Goal: Check status

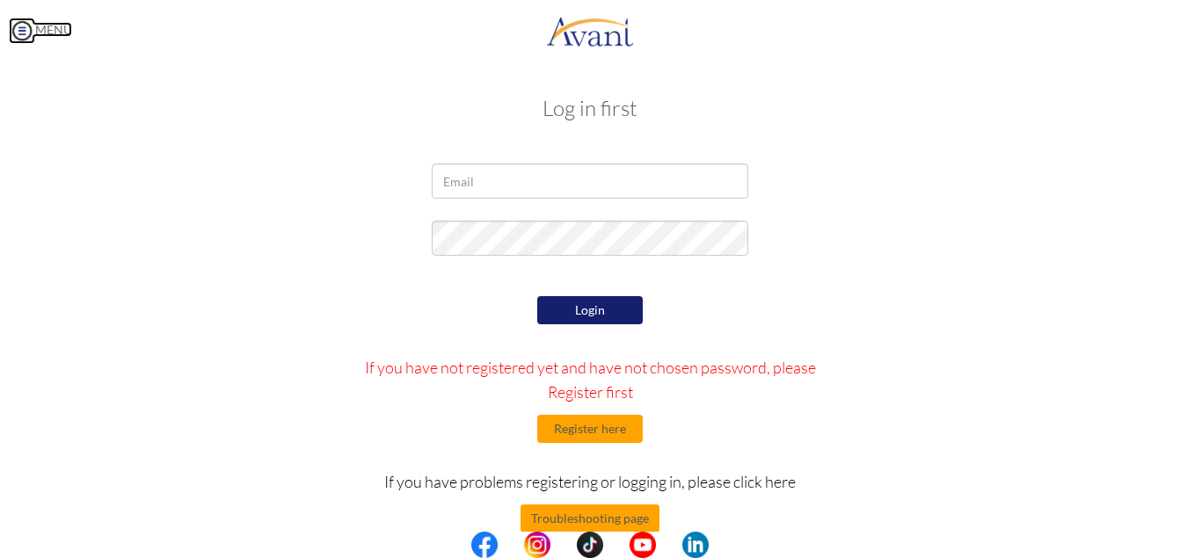
click at [20, 32] on img at bounding box center [22, 31] width 26 height 26
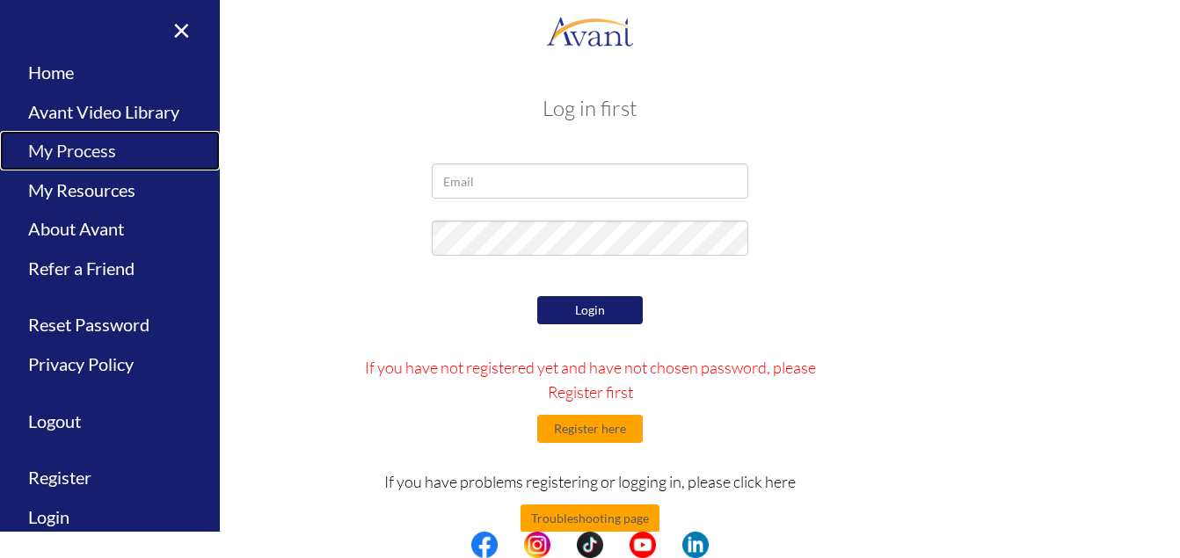
click at [104, 147] on link "My Process" at bounding box center [110, 151] width 220 height 40
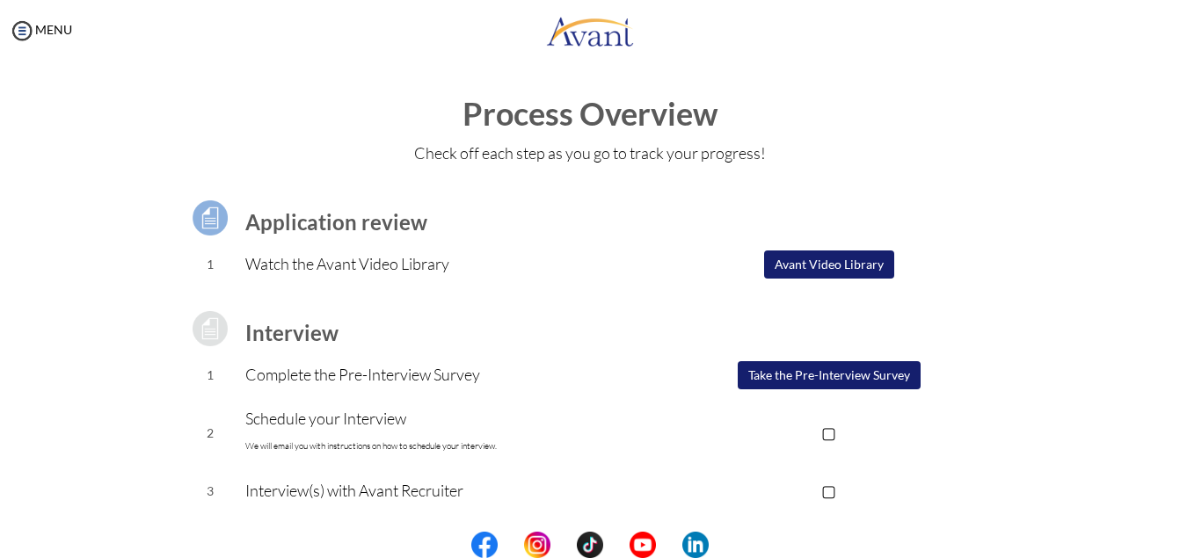
click at [826, 432] on p "▢" at bounding box center [828, 432] width 353 height 25
click at [794, 266] on button "Avant Video Library" at bounding box center [829, 265] width 130 height 28
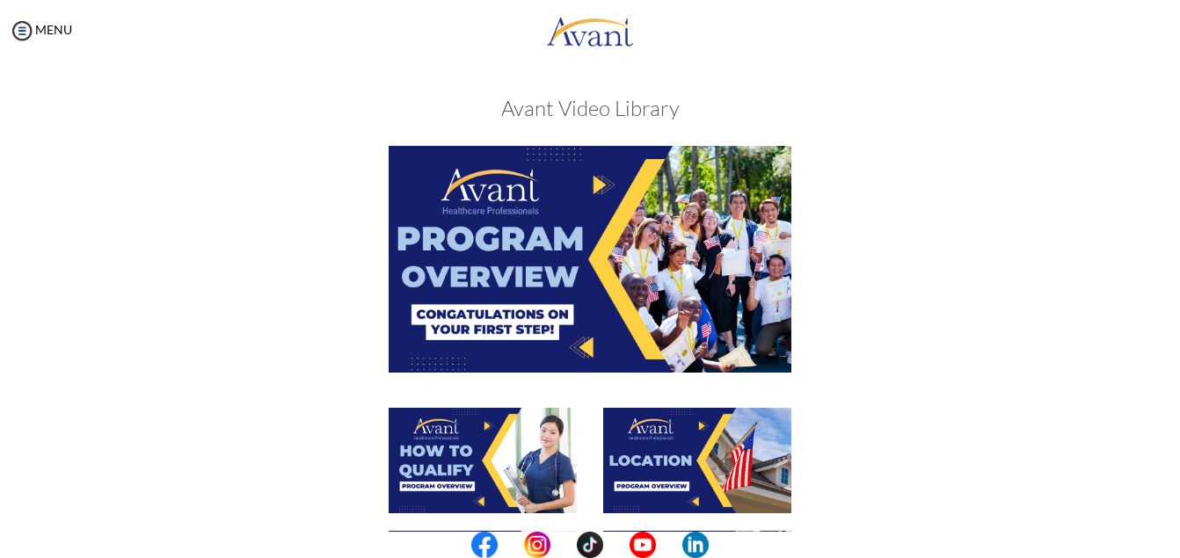
click at [1166, 364] on div "My Status What is the next step? We would like you to watch the introductory vi…" at bounding box center [590, 341] width 1180 height 558
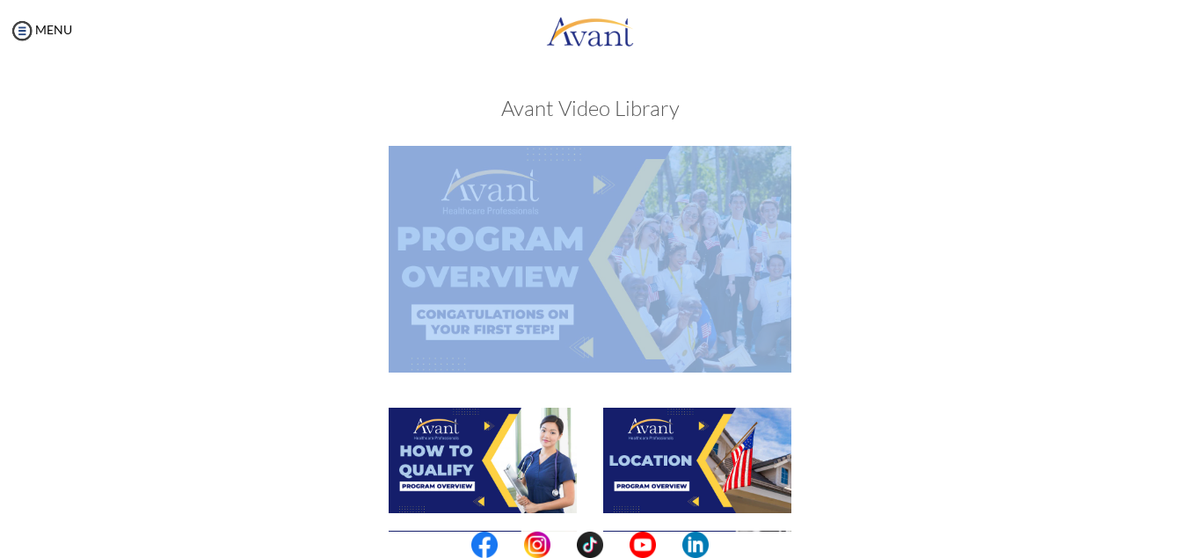
click at [1166, 364] on div "My Status What is the next step? We would like you to watch the introductory vi…" at bounding box center [590, 341] width 1180 height 558
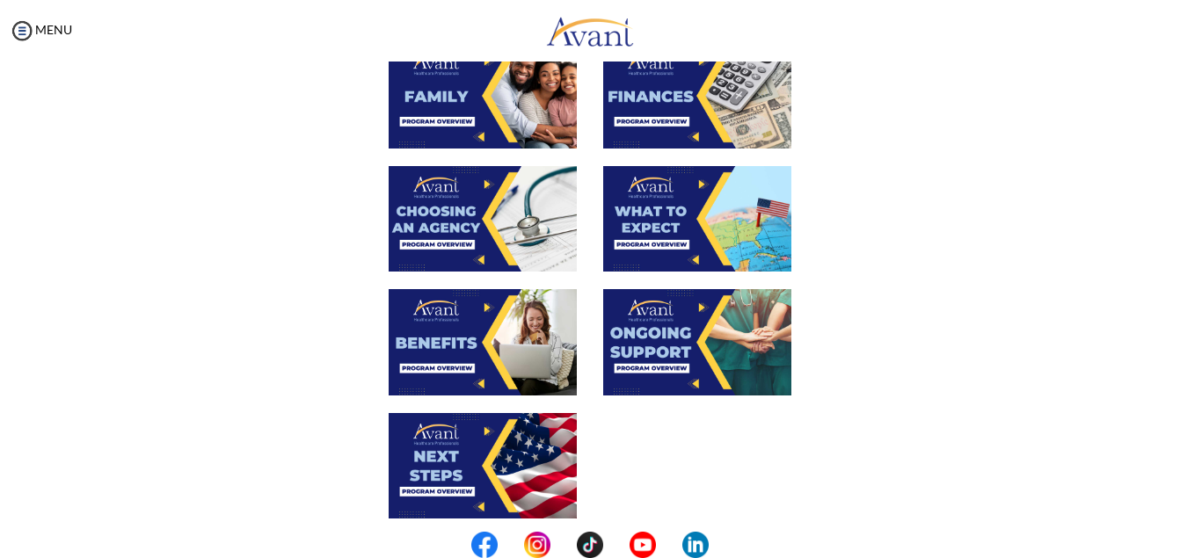
click at [1174, 533] on center at bounding box center [590, 545] width 1180 height 26
click at [1172, 544] on center at bounding box center [590, 545] width 1180 height 26
click at [461, 459] on img at bounding box center [483, 466] width 188 height 106
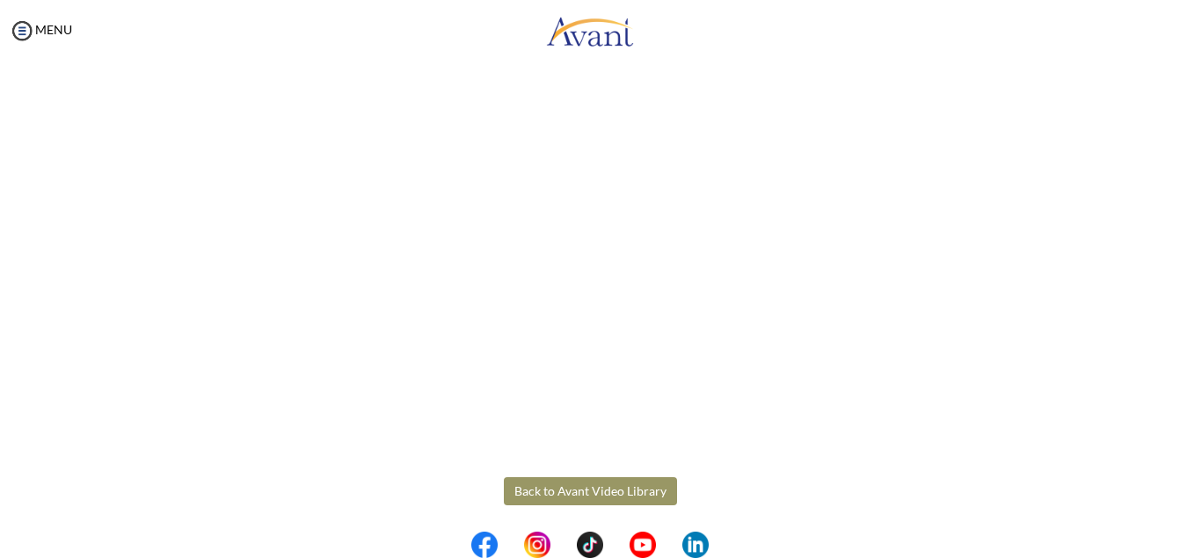
click at [606, 488] on button "Back to Avant Video Library" at bounding box center [590, 491] width 173 height 28
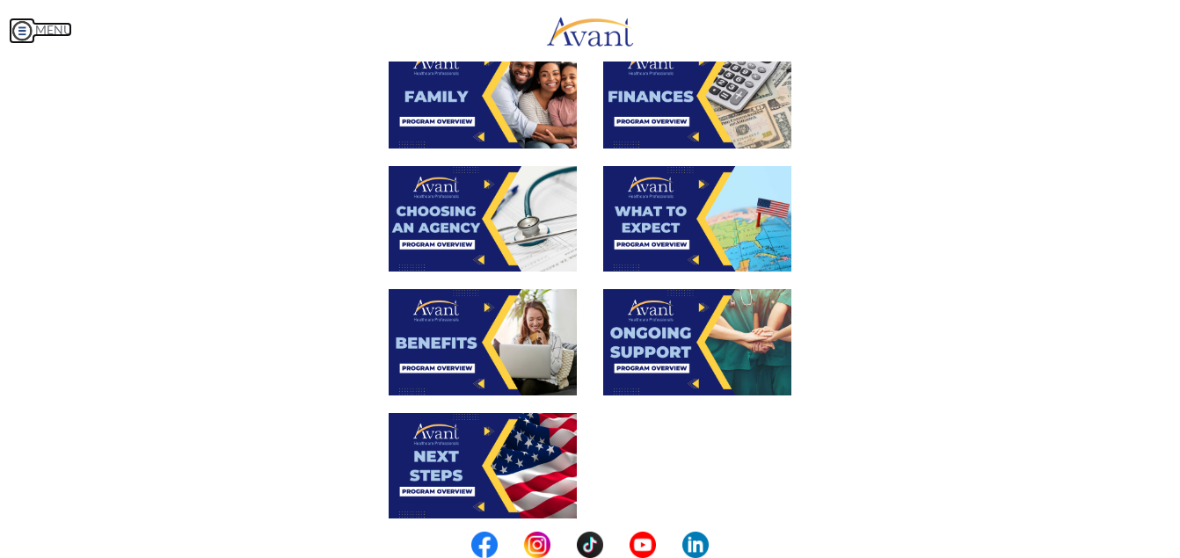
click at [27, 32] on img at bounding box center [22, 31] width 26 height 26
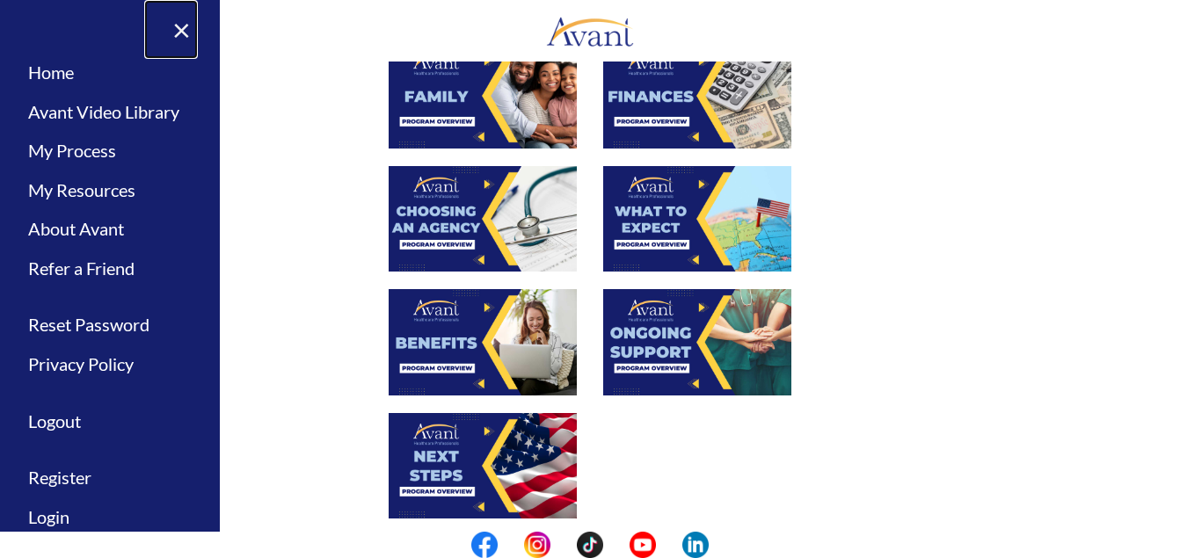
click at [174, 30] on link "×" at bounding box center [171, 29] width 54 height 59
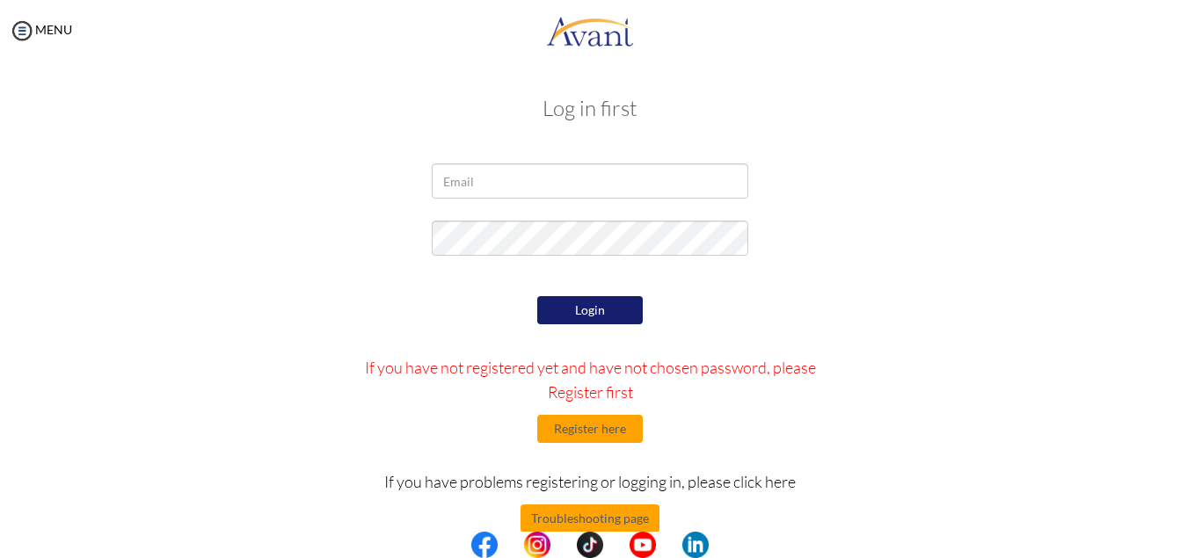
click at [537, 201] on div at bounding box center [590, 186] width 343 height 44
click at [530, 181] on input "email" at bounding box center [590, 181] width 317 height 35
type input "[EMAIL_ADDRESS][DOMAIN_NAME]"
